Goal: Information Seeking & Learning: Learn about a topic

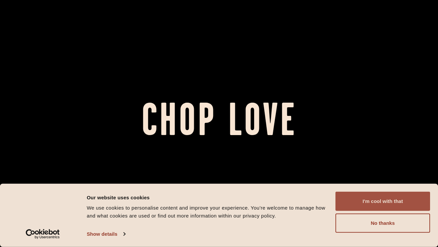
click at [377, 205] on button "I'm cool with that" at bounding box center [382, 201] width 95 height 19
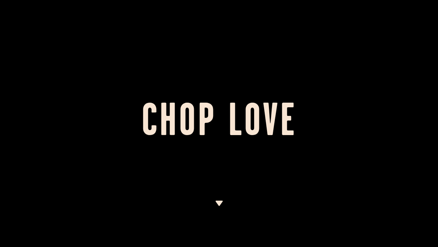
click at [298, 111] on h1 "Chop Love" at bounding box center [219, 123] width 438 height 36
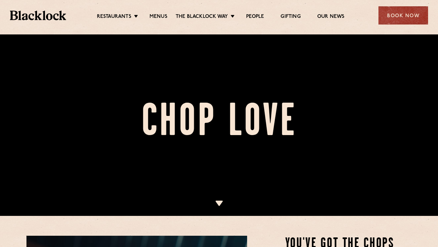
scroll to position [32, 0]
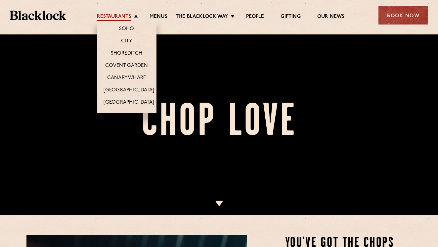
click at [121, 16] on link "Restaurants" at bounding box center [114, 17] width 34 height 7
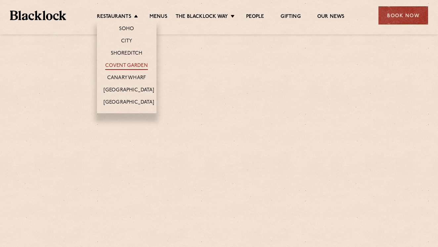
click at [132, 64] on link "Covent Garden" at bounding box center [126, 66] width 43 height 7
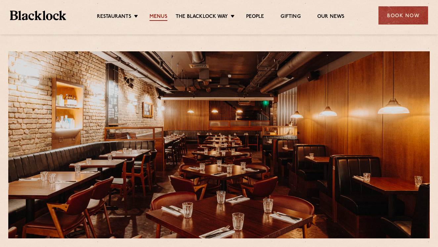
click at [158, 14] on link "Menus" at bounding box center [159, 17] width 18 height 7
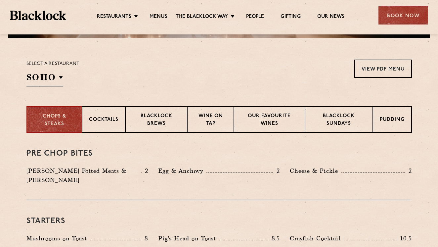
scroll to position [197, 0]
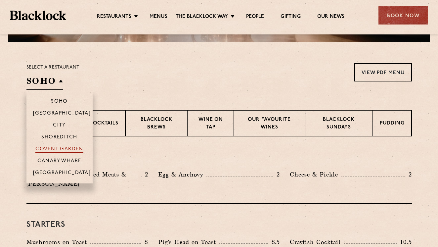
click at [54, 147] on p "Covent Garden" at bounding box center [59, 149] width 48 height 7
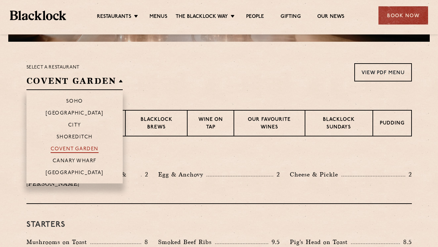
click at [95, 148] on p "Covent Garden" at bounding box center [75, 149] width 48 height 7
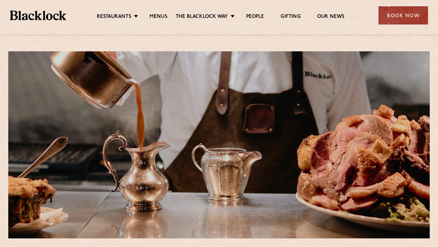
scroll to position [0, 0]
